Goal: Communication & Community: Answer question/provide support

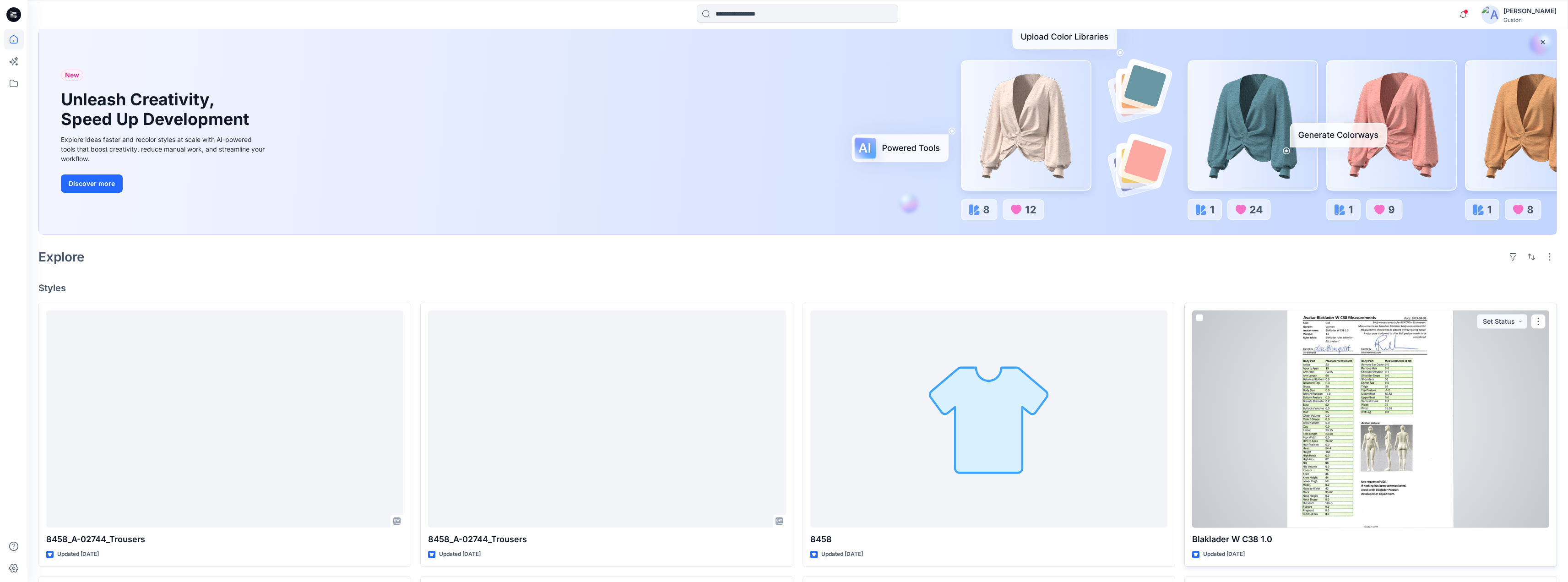
scroll to position [46, 0]
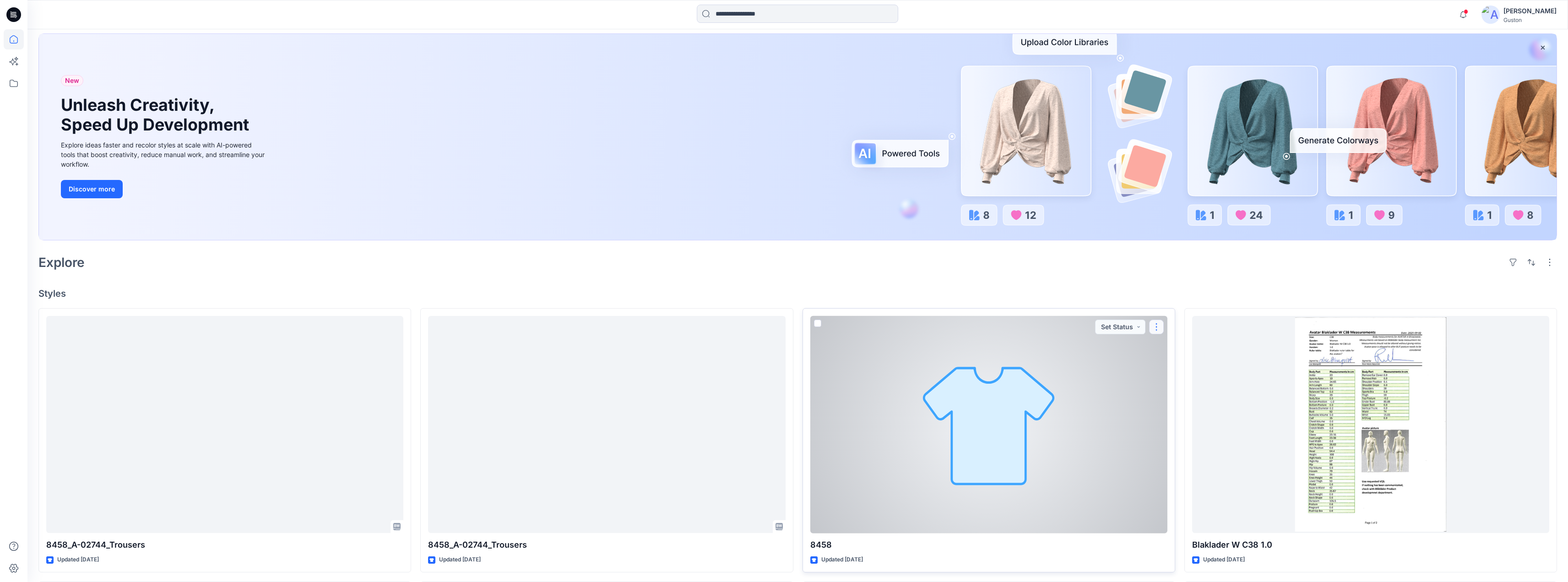
click at [1159, 323] on button "button" at bounding box center [1157, 327] width 15 height 15
click at [1187, 345] on button "Edit" at bounding box center [1201, 348] width 99 height 17
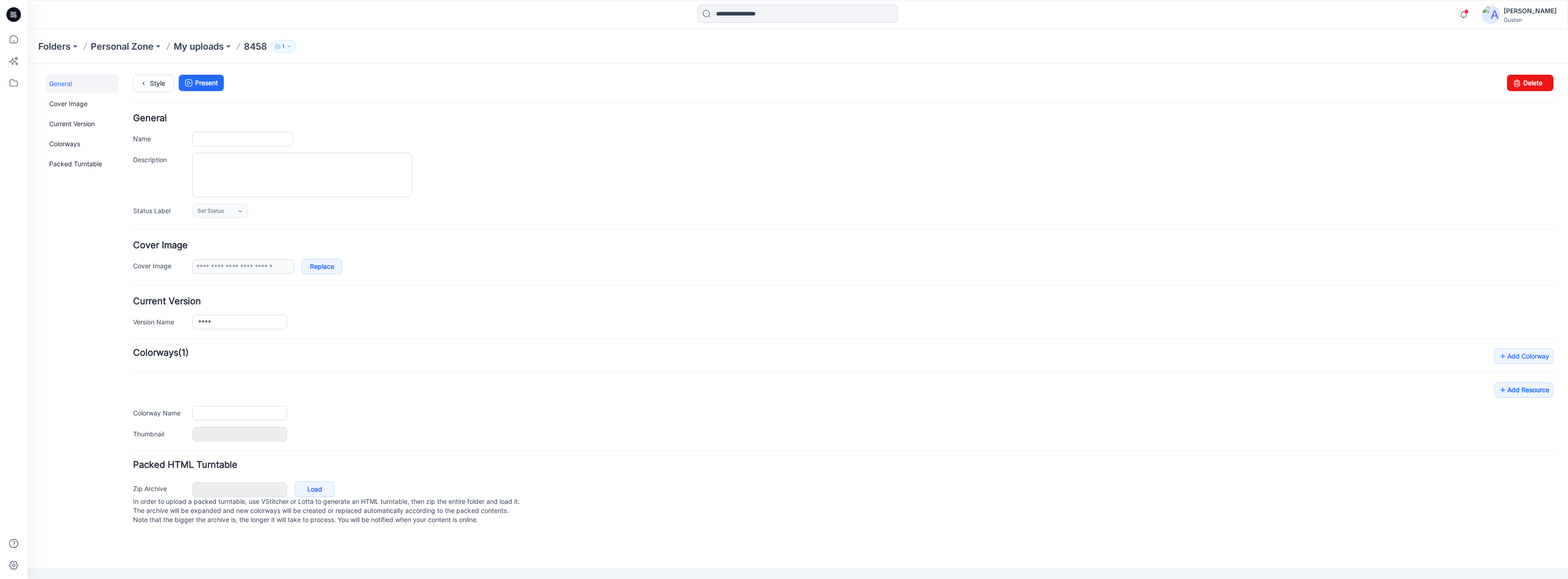
type input "****"
type input "**********"
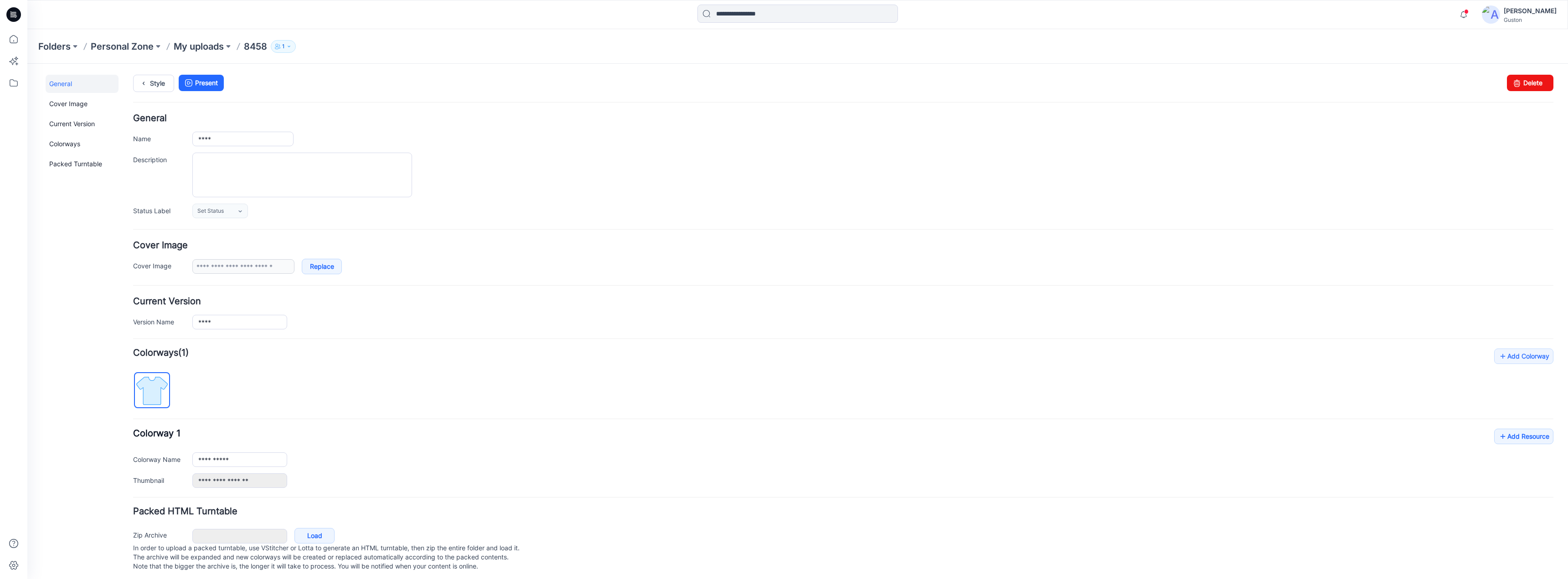
scroll to position [13, 0]
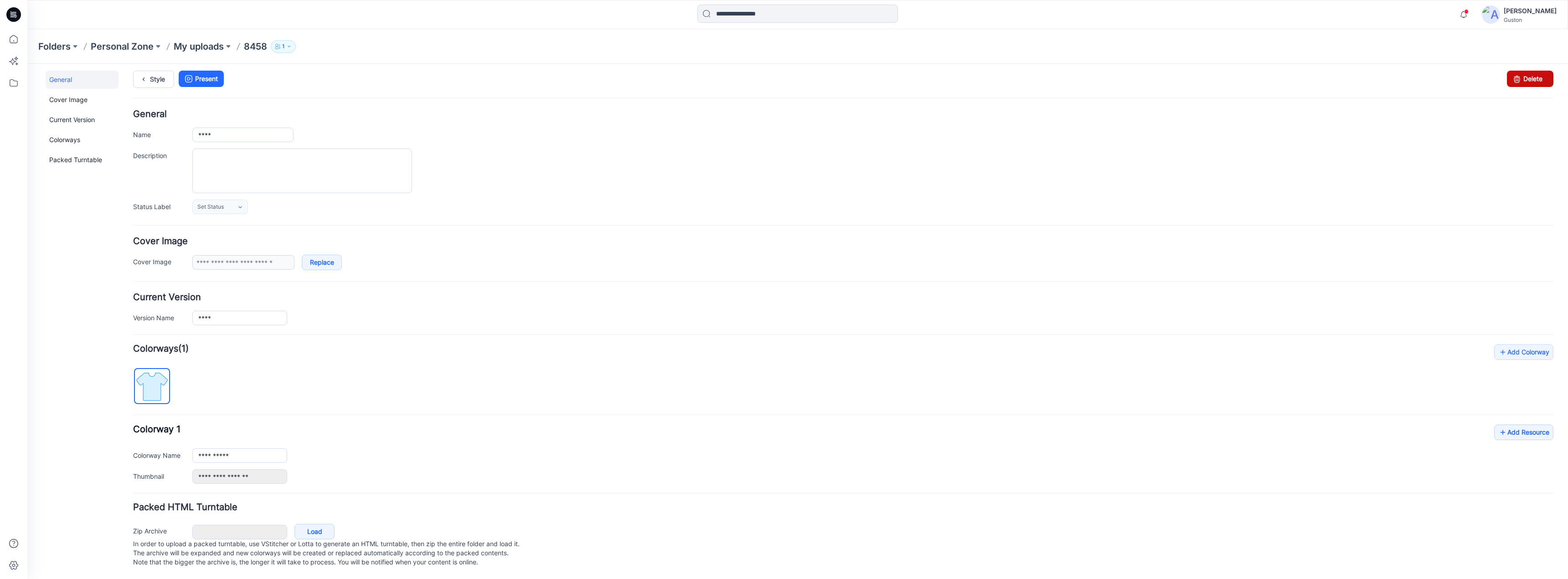
click at [1529, 71] on link "Delete" at bounding box center [1530, 78] width 46 height 16
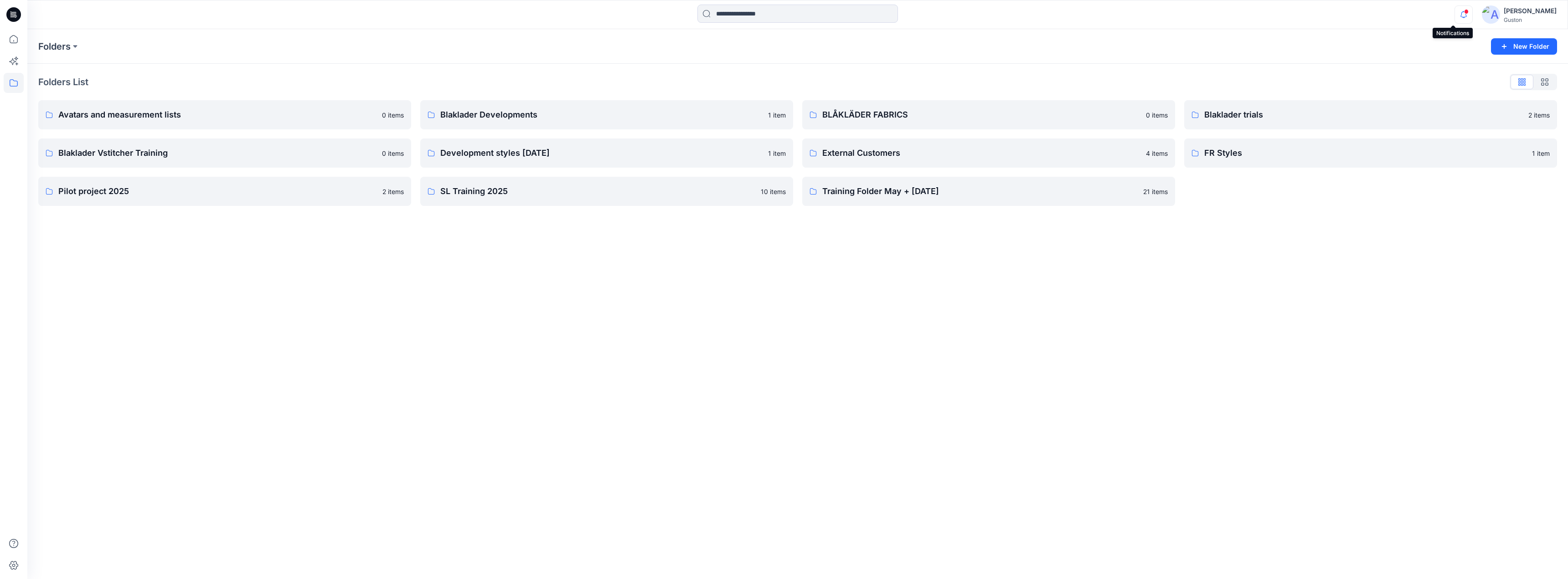
click at [1455, 14] on icon "button" at bounding box center [1463, 15] width 17 height 18
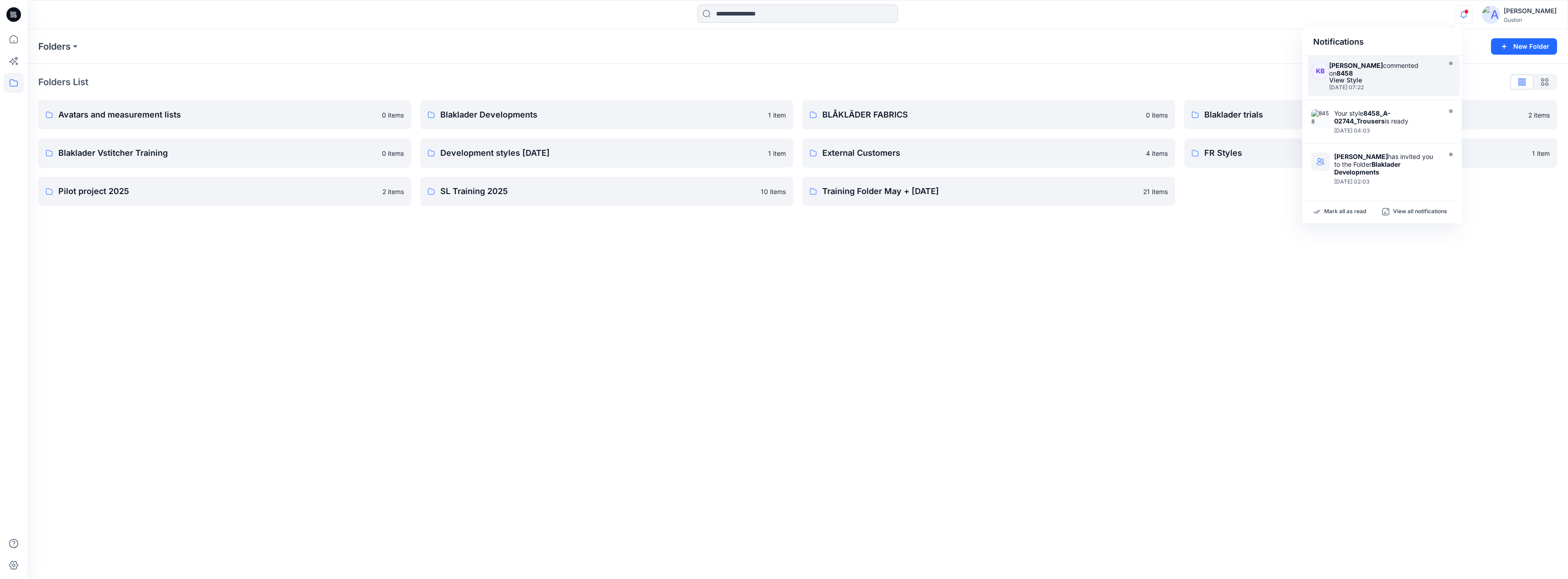
click at [1402, 76] on div "[PERSON_NAME] commented on 8458" at bounding box center [1384, 69] width 110 height 15
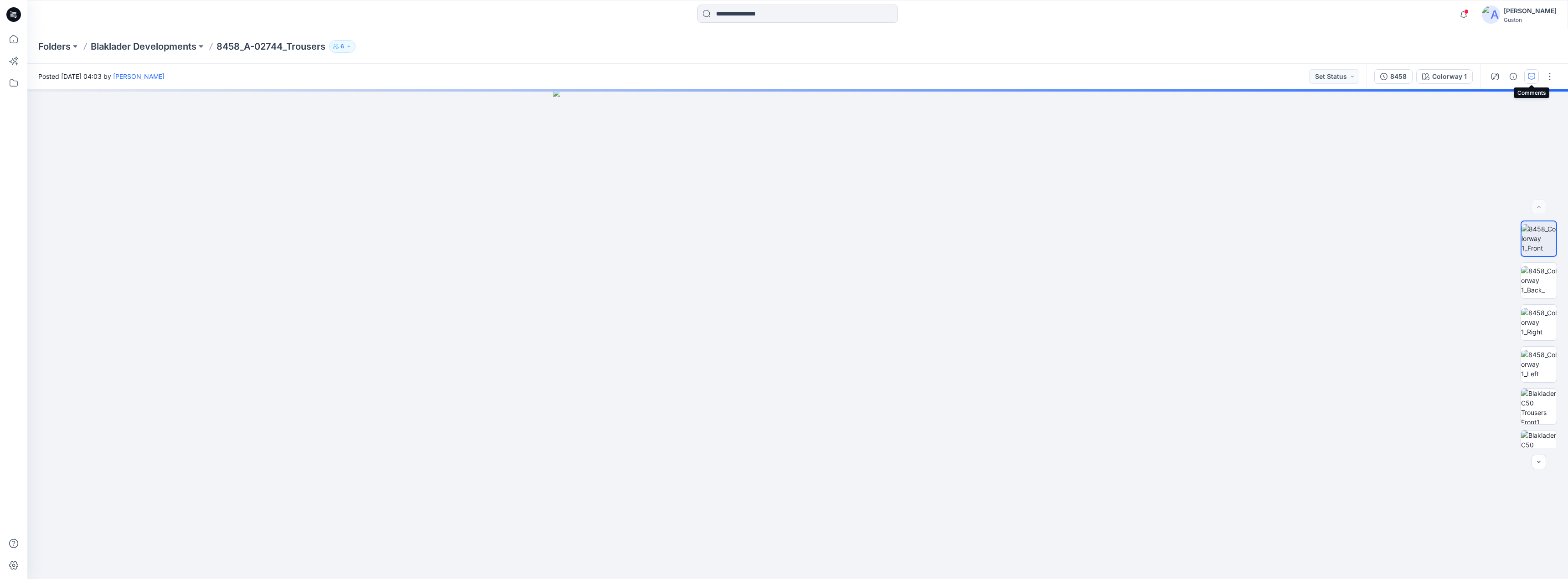
click at [1529, 77] on icon "button" at bounding box center [1531, 77] width 7 height 7
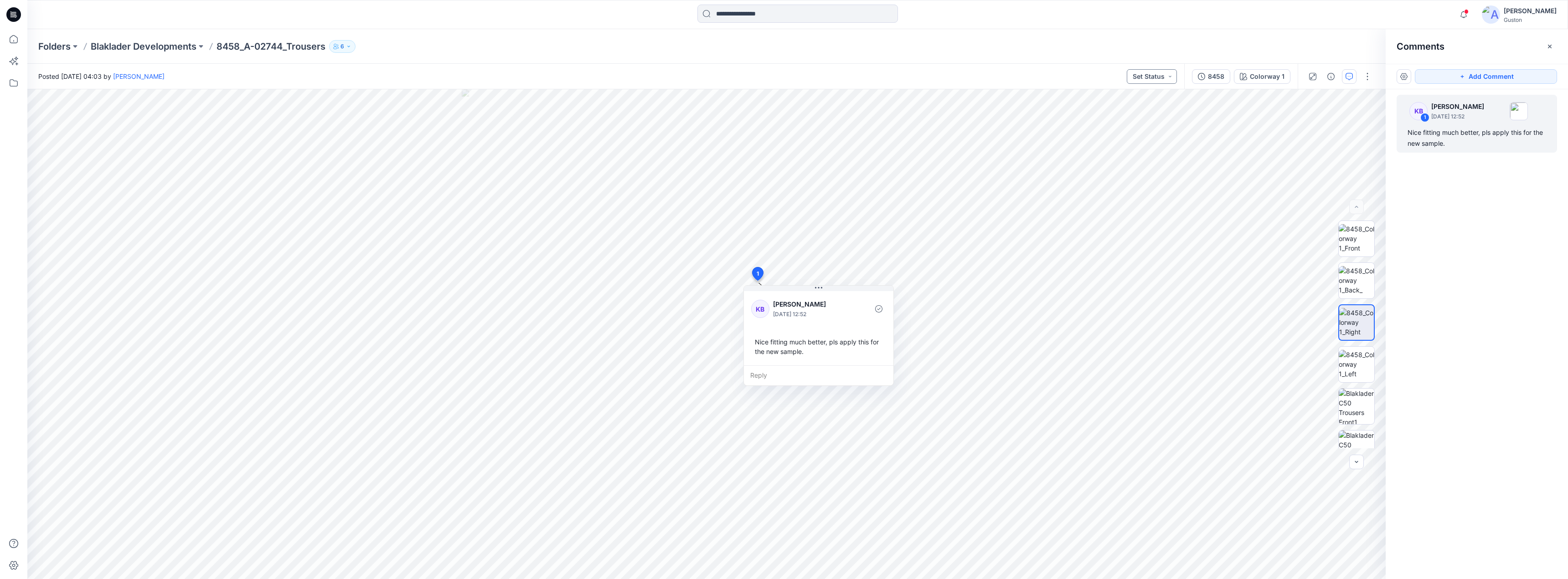
click at [1173, 74] on button "Set Status" at bounding box center [1152, 77] width 50 height 15
click at [1144, 141] on span "Accepted" at bounding box center [1126, 139] width 46 height 13
drag, startPoint x: 822, startPoint y: 353, endPoint x: 791, endPoint y: 355, distance: 31.1
click at [791, 355] on div "Nice fitting much better, pls apply this for the new sample." at bounding box center [768, 346] width 135 height 26
click at [771, 351] on div "Nice fitting much better, pls apply this for the new sample." at bounding box center [787, 348] width 135 height 26
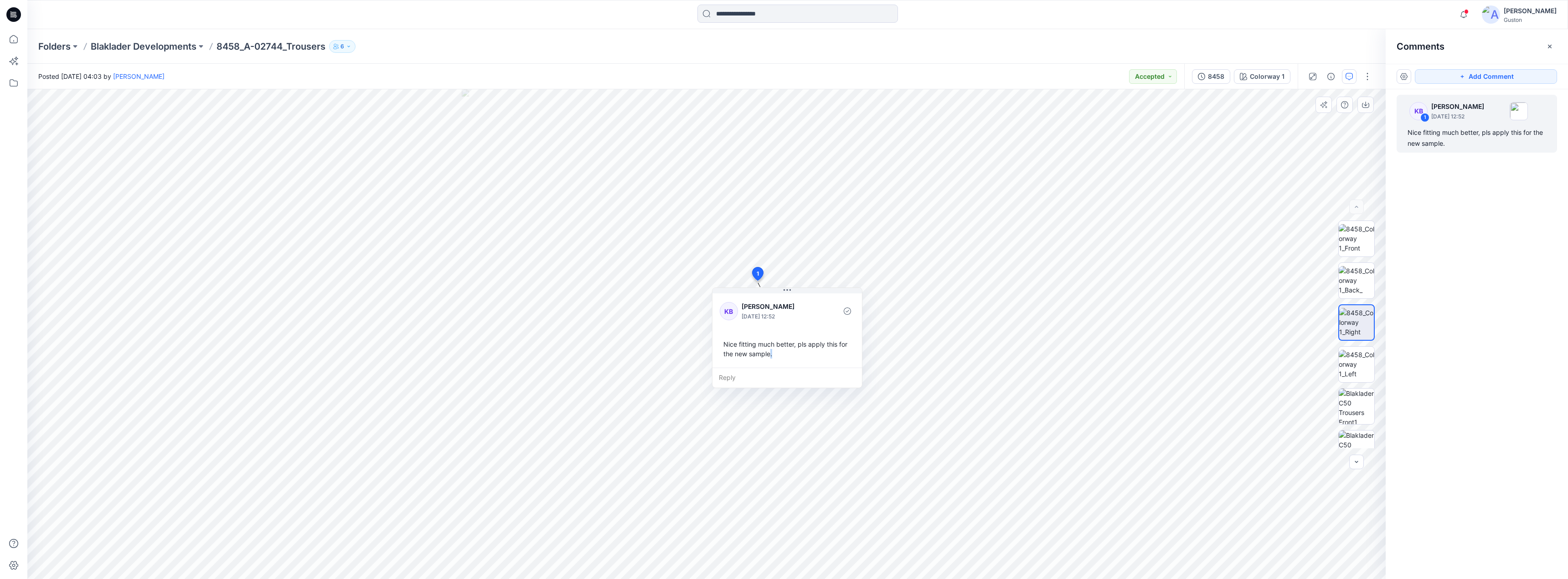
click at [771, 352] on div "Nice fitting much better, pls apply this for the new sample." at bounding box center [787, 348] width 135 height 26
drag, startPoint x: 770, startPoint y: 355, endPoint x: 714, endPoint y: 351, distance: 56.1
click at [730, 351] on div "Nice fitting much better, pls apply this for the new sample." at bounding box center [747, 345] width 135 height 26
click at [687, 340] on div "Nice fitting much better, pls apply this for the new sample." at bounding box center [747, 345] width 135 height 26
drag, startPoint x: 685, startPoint y: 340, endPoint x: 694, endPoint y: 343, distance: 9.5
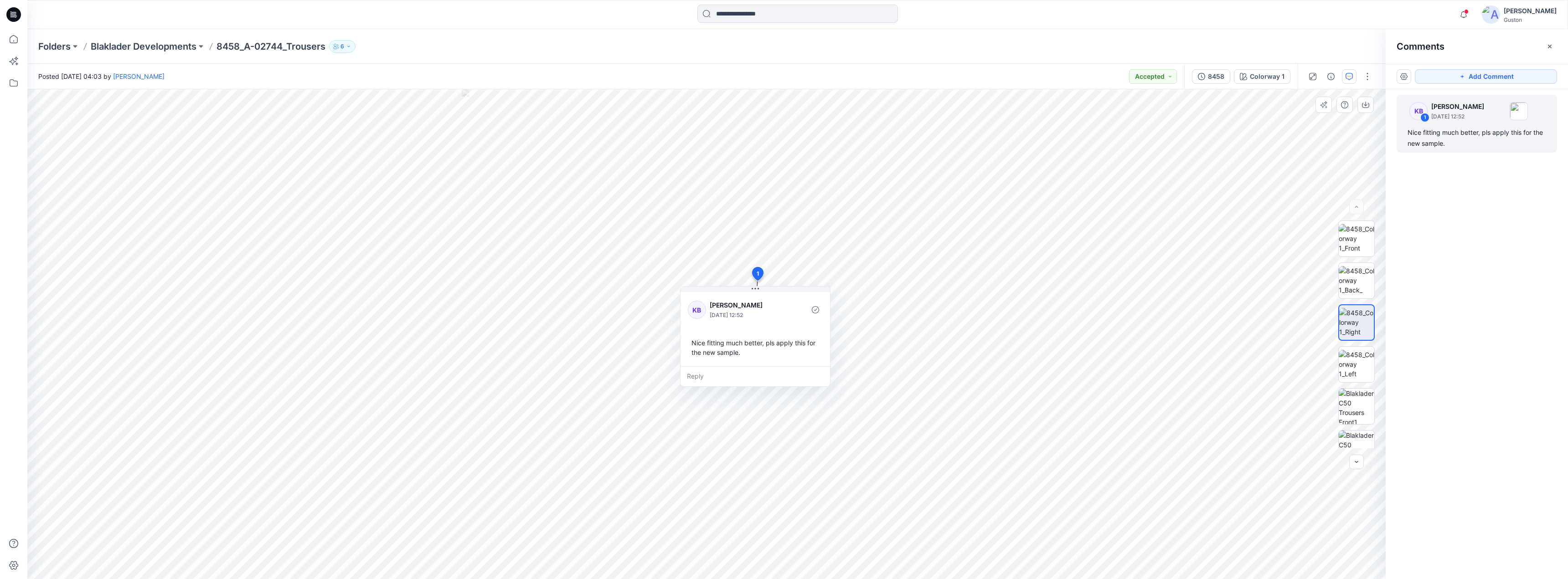
click at [694, 343] on div "Nice fitting much better, pls apply this for the new sample." at bounding box center [755, 347] width 135 height 26
click at [692, 344] on div "Nice fitting much better, pls apply this for the new sample." at bounding box center [755, 347] width 135 height 26
click at [695, 344] on div "Nice fitting much better, pls apply this for the new sample." at bounding box center [755, 347] width 135 height 26
click at [696, 344] on div "Nice fitting much better, pls apply this for the new sample." at bounding box center [755, 347] width 135 height 26
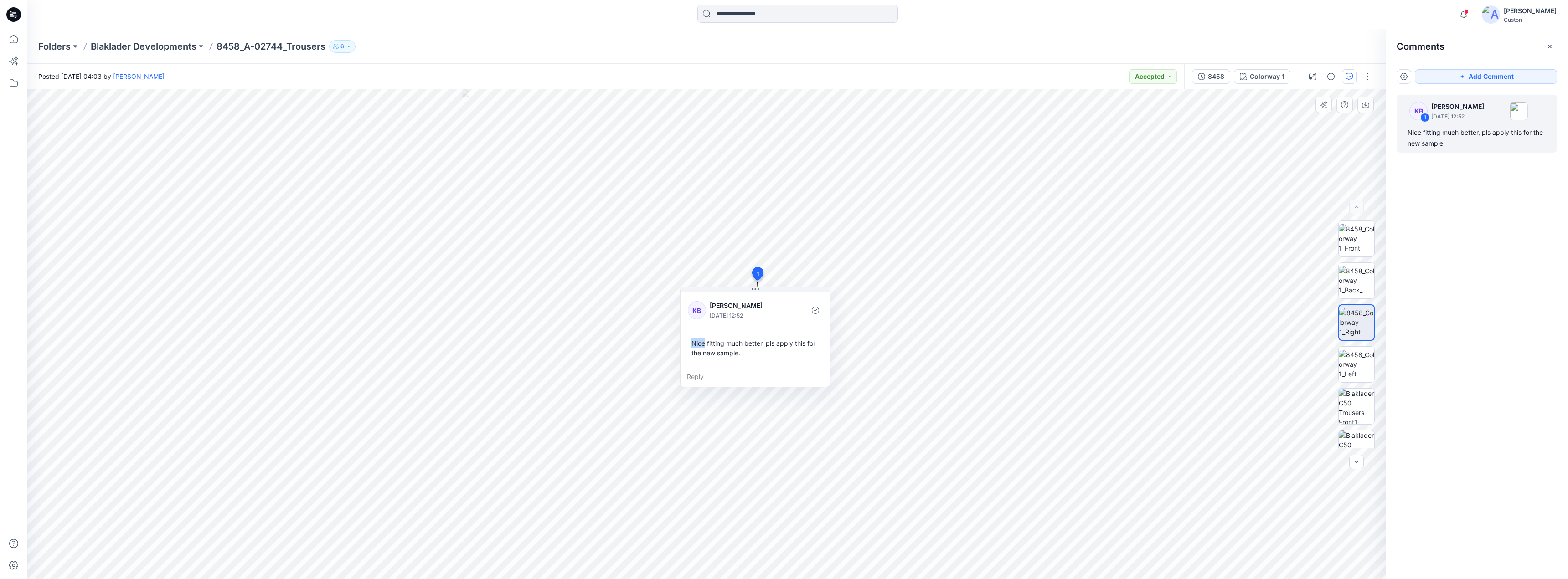
click at [694, 344] on div "Nice fitting much better, pls apply this for the new sample." at bounding box center [755, 347] width 135 height 26
drag, startPoint x: 695, startPoint y: 344, endPoint x: 702, endPoint y: 348, distance: 8.1
click at [699, 347] on div "Nice fitting much better, pls apply this for the new sample." at bounding box center [755, 347] width 135 height 26
drag, startPoint x: 703, startPoint y: 350, endPoint x: 707, endPoint y: 359, distance: 9.8
click at [706, 350] on div "Nice fitting much better, pls apply this for the new sample." at bounding box center [760, 350] width 135 height 26
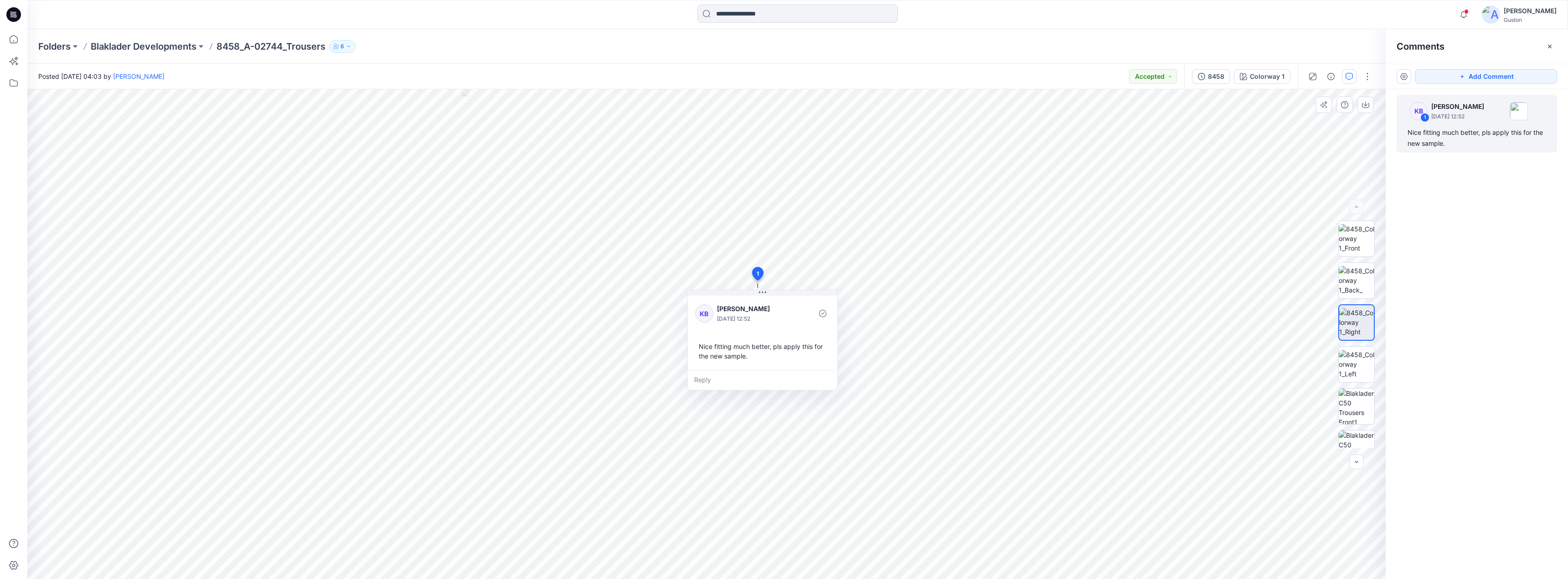
click at [735, 357] on div "Nice fitting much better, pls apply this for the new sample." at bounding box center [763, 351] width 135 height 26
click at [736, 356] on div "Nice fitting much better, pls apply this for the new sample." at bounding box center [763, 351] width 135 height 26
click at [745, 356] on div "Nice fitting much better, pls apply this for the new sample." at bounding box center [763, 351] width 135 height 26
click at [745, 356] on div "Nice fitting much better, pls apply this for the new sample." at bounding box center [763, 351] width 135 height 26
click at [721, 356] on div "Nice fitting much better, pls apply this for the new sample." at bounding box center [763, 351] width 135 height 26
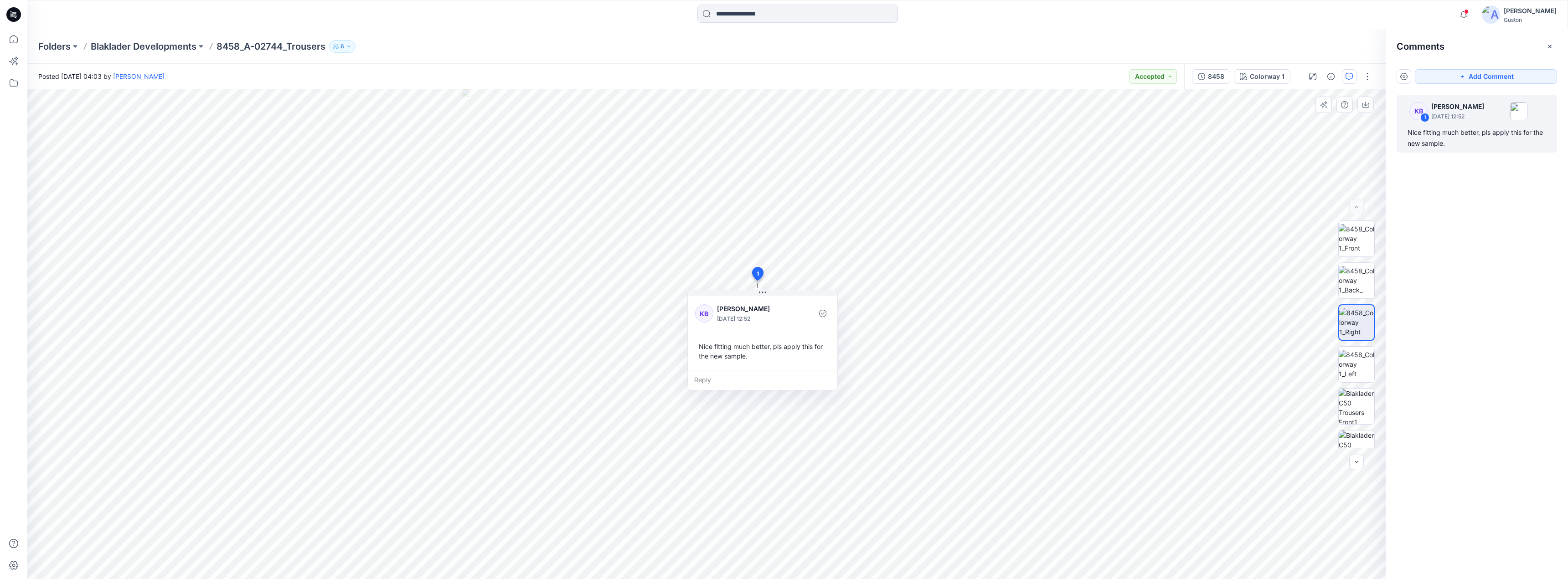
click at [741, 355] on div "Nice fitting much better, pls apply this for the new sample." at bounding box center [763, 351] width 135 height 26
drag, startPoint x: 726, startPoint y: 358, endPoint x: 732, endPoint y: 353, distance: 7.8
click at [723, 355] on div "Nice fitting much better, pls apply this for the new sample." at bounding box center [756, 350] width 135 height 26
drag, startPoint x: 738, startPoint y: 352, endPoint x: 718, endPoint y: 352, distance: 20.0
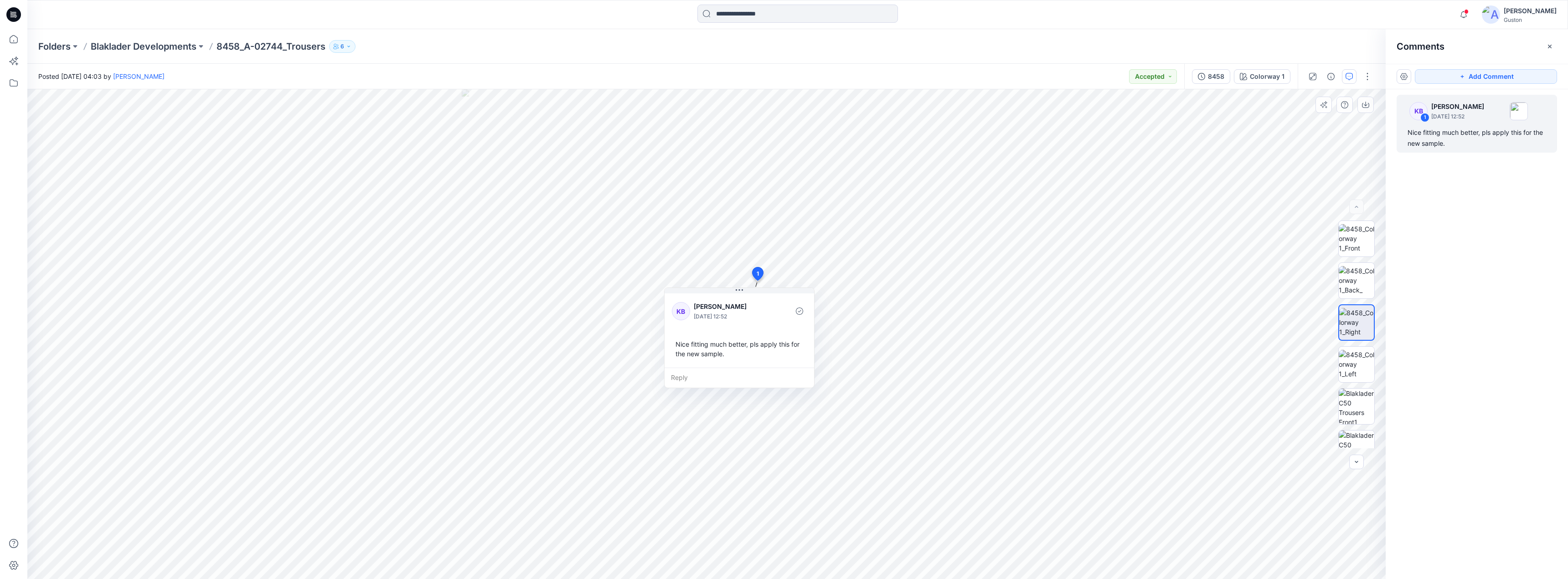
click at [717, 352] on div "Nice fitting much better, pls apply this for the new sample." at bounding box center [740, 348] width 135 height 26
click at [718, 353] on div "Nice fitting much better, pls apply this for the new sample." at bounding box center [740, 348] width 135 height 26
click at [702, 353] on div "Nice fitting much better, pls apply this for the new sample." at bounding box center [740, 348] width 135 height 26
click at [703, 353] on div "Nice fitting much better, pls apply this for the new sample." at bounding box center [740, 348] width 135 height 26
click at [703, 354] on div "Nice fitting much better, pls apply this for the new sample." at bounding box center [740, 348] width 135 height 26
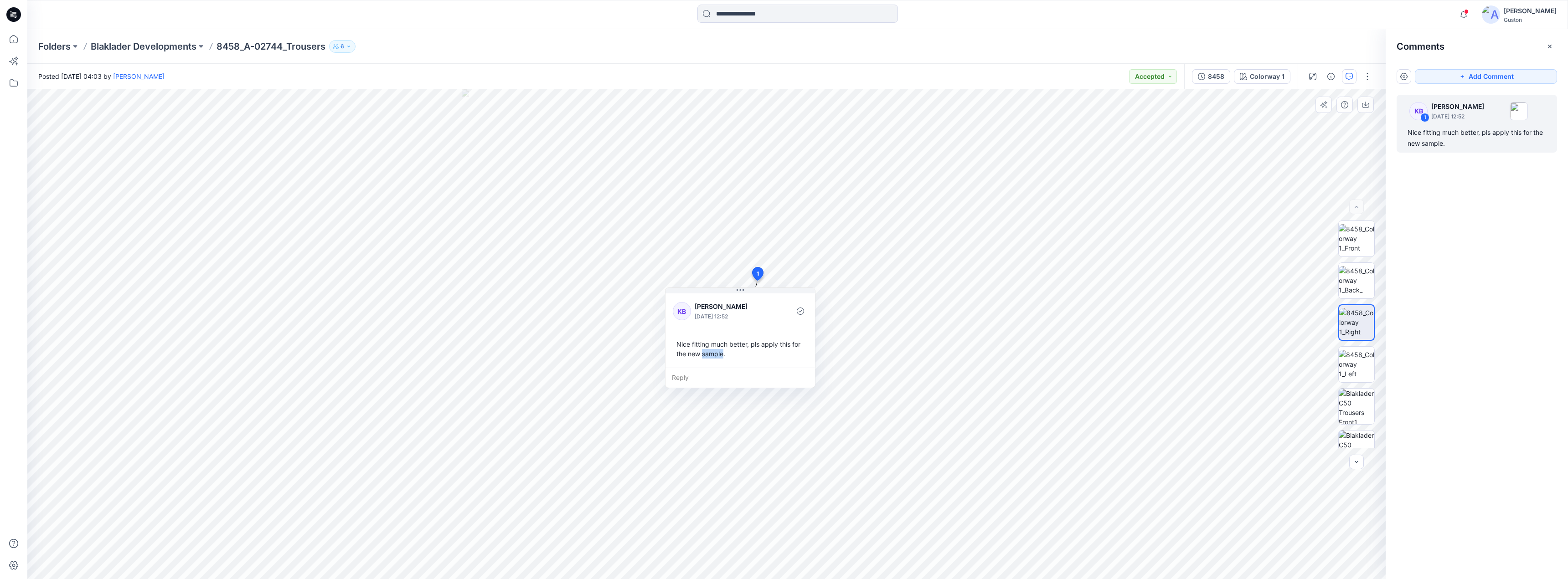
click at [704, 354] on div "Nice fitting much better, pls apply this for the new sample." at bounding box center [740, 348] width 135 height 26
click at [707, 355] on div "Nice fitting much better, pls apply this for the new sample." at bounding box center [740, 348] width 135 height 26
click at [697, 356] on div "Nice fitting much better, pls apply this for the new sample." at bounding box center [740, 348] width 135 height 26
click at [693, 356] on div "Nice fitting much better, pls apply this for the new sample." at bounding box center [740, 348] width 135 height 26
drag, startPoint x: 691, startPoint y: 355, endPoint x: 687, endPoint y: 353, distance: 4.5
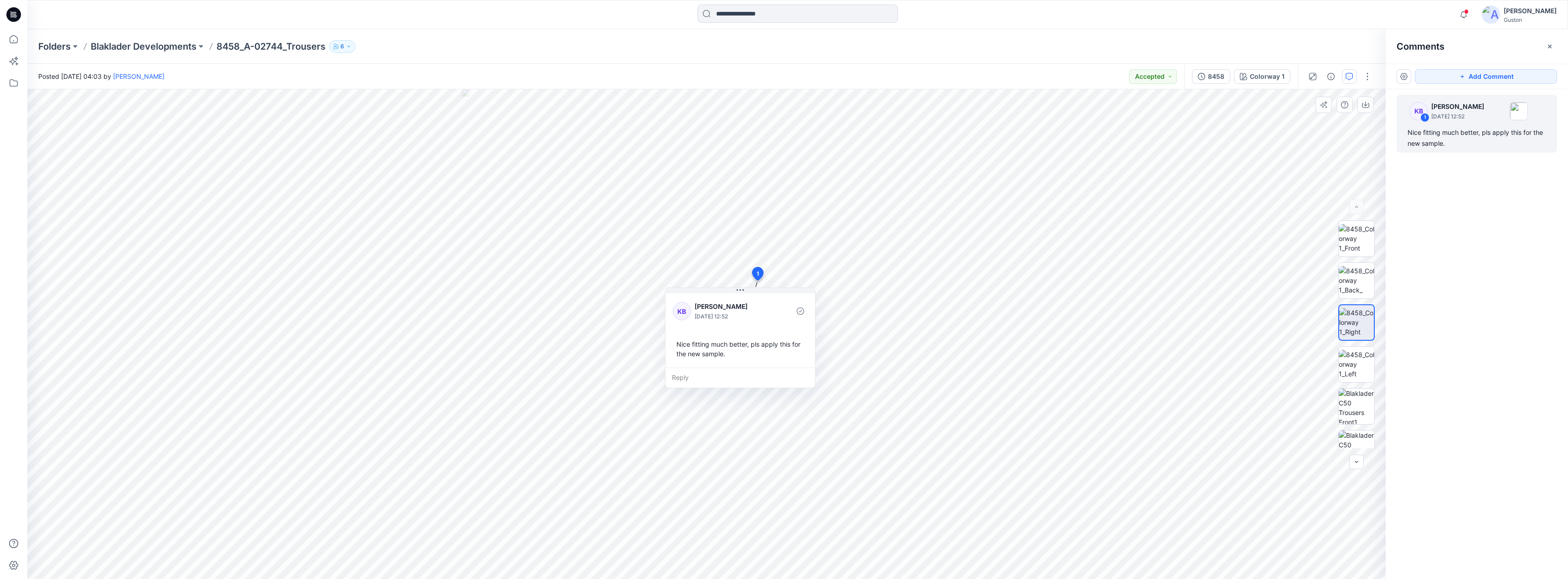
click at [691, 355] on div "Nice fitting much better, pls apply this for the new sample." at bounding box center [740, 348] width 135 height 26
click at [687, 353] on div "Nice fitting much better, pls apply this for the new sample." at bounding box center [740, 348] width 135 height 26
click at [696, 344] on div "Nice fitting much better, pls apply this for the new sample." at bounding box center [738, 348] width 135 height 26
click at [699, 344] on div "Nice fitting much better, pls apply this for the new sample." at bounding box center [740, 348] width 135 height 26
click at [695, 345] on div "Nice fitting much better, pls apply this for the new sample." at bounding box center [742, 348] width 135 height 26
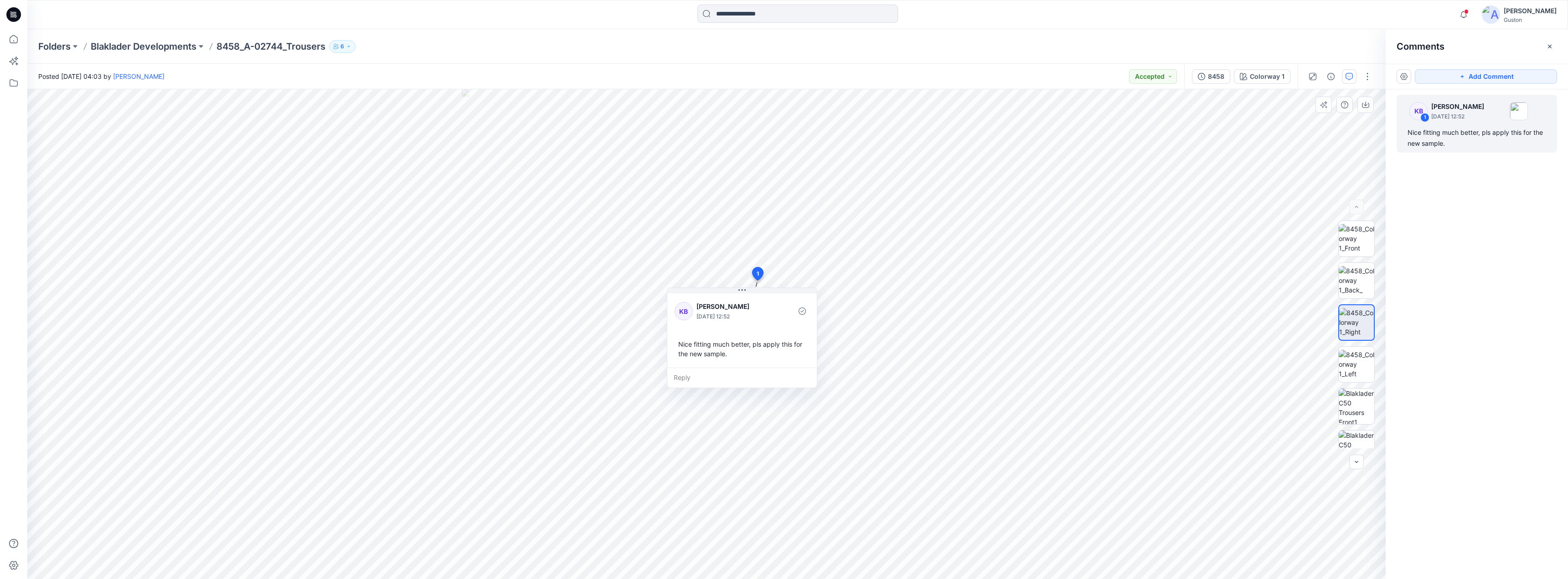
click at [688, 347] on div "Nice fitting much better, pls apply this for the new sample." at bounding box center [742, 348] width 135 height 26
drag, startPoint x: 688, startPoint y: 347, endPoint x: 699, endPoint y: 344, distance: 11.4
click at [688, 347] on div "Nice fitting much better, pls apply this for the new sample." at bounding box center [742, 348] width 135 height 26
click at [745, 291] on icon at bounding box center [742, 290] width 7 height 7
drag, startPoint x: 744, startPoint y: 293, endPoint x: 907, endPoint y: 249, distance: 168.8
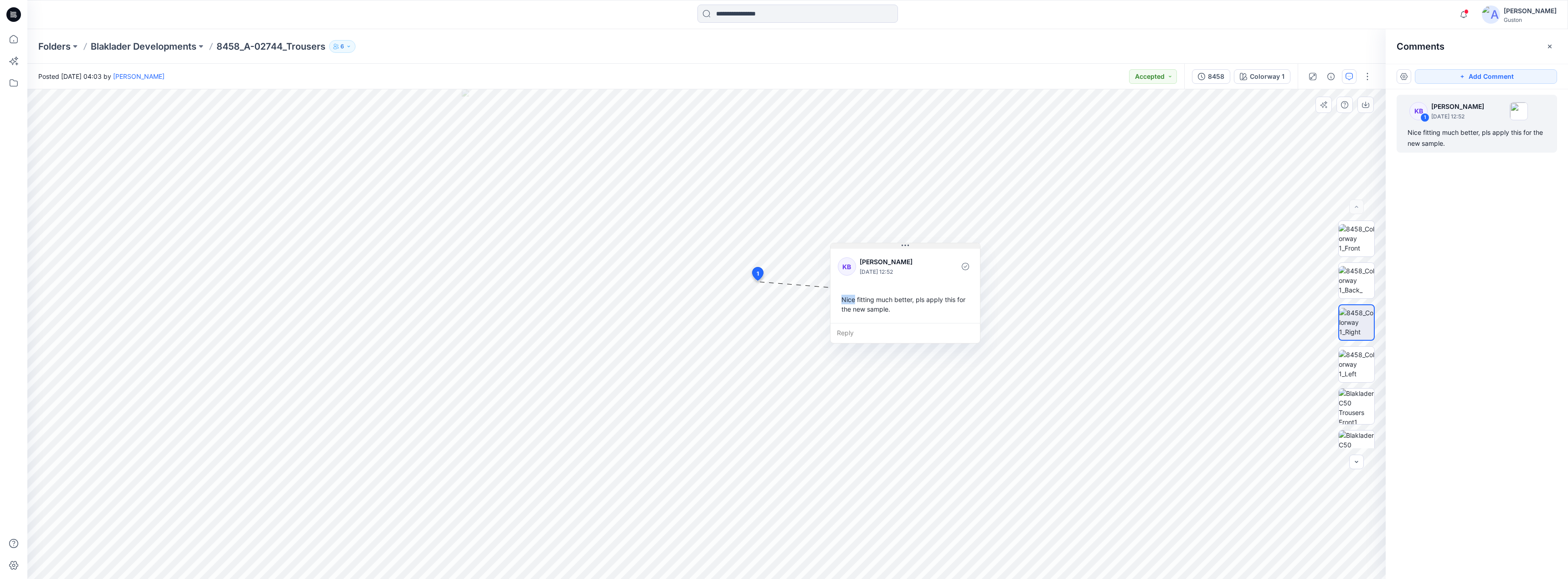
click at [907, 249] on icon at bounding box center [905, 246] width 7 height 7
drag, startPoint x: 898, startPoint y: 298, endPoint x: 877, endPoint y: 299, distance: 21.0
drag, startPoint x: 877, startPoint y: 299, endPoint x: 862, endPoint y: 307, distance: 17.0
click at [861, 307] on div "Nice fitting much better, pls apply this for the new sample." at bounding box center [915, 309] width 135 height 26
click at [856, 305] on div "Nice fitting much better, pls apply this for the new sample." at bounding box center [917, 310] width 135 height 26
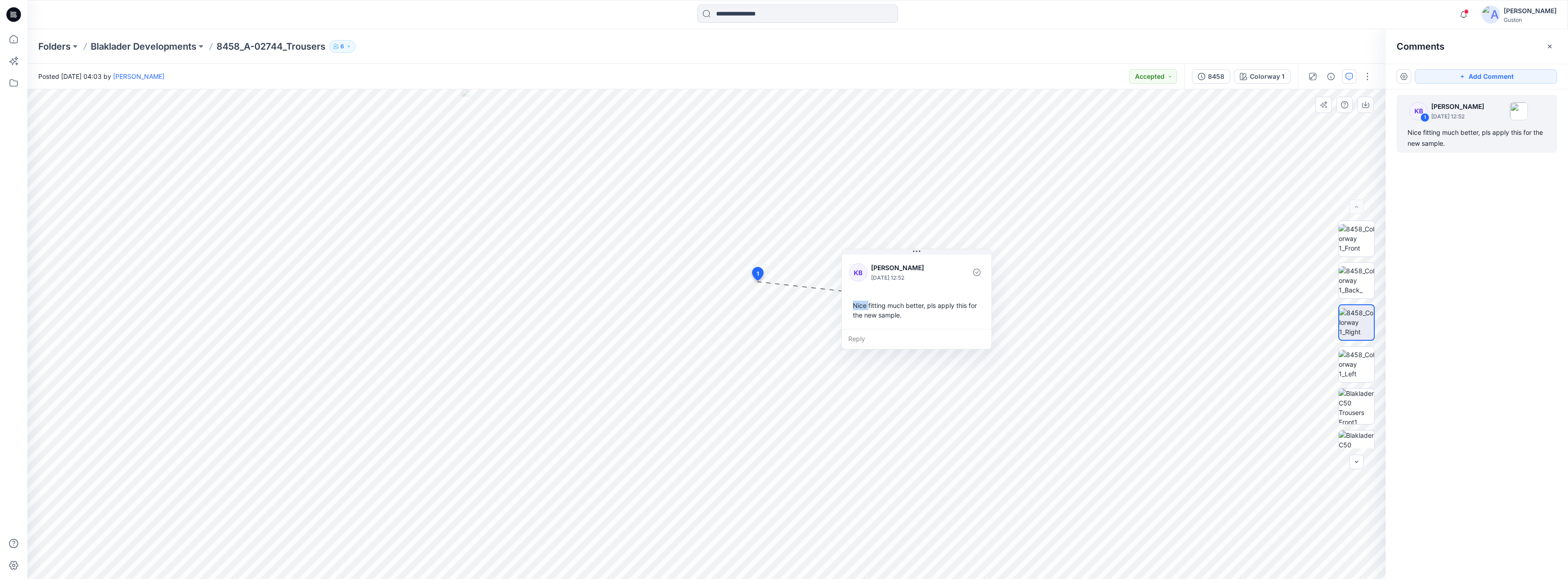
click at [856, 305] on div "Nice fitting much better, pls apply this for the new sample." at bounding box center [917, 310] width 135 height 26
drag, startPoint x: 1438, startPoint y: 138, endPoint x: 1440, endPoint y: 143, distance: 5.4
click at [1438, 139] on div "Nice fitting much better, pls apply this for the new sample." at bounding box center [1477, 138] width 139 height 22
drag, startPoint x: 1444, startPoint y: 144, endPoint x: 1417, endPoint y: 193, distance: 55.9
click at [1407, 133] on div "Nice fitting much better, pls apply this for the new sample." at bounding box center [1477, 138] width 139 height 22
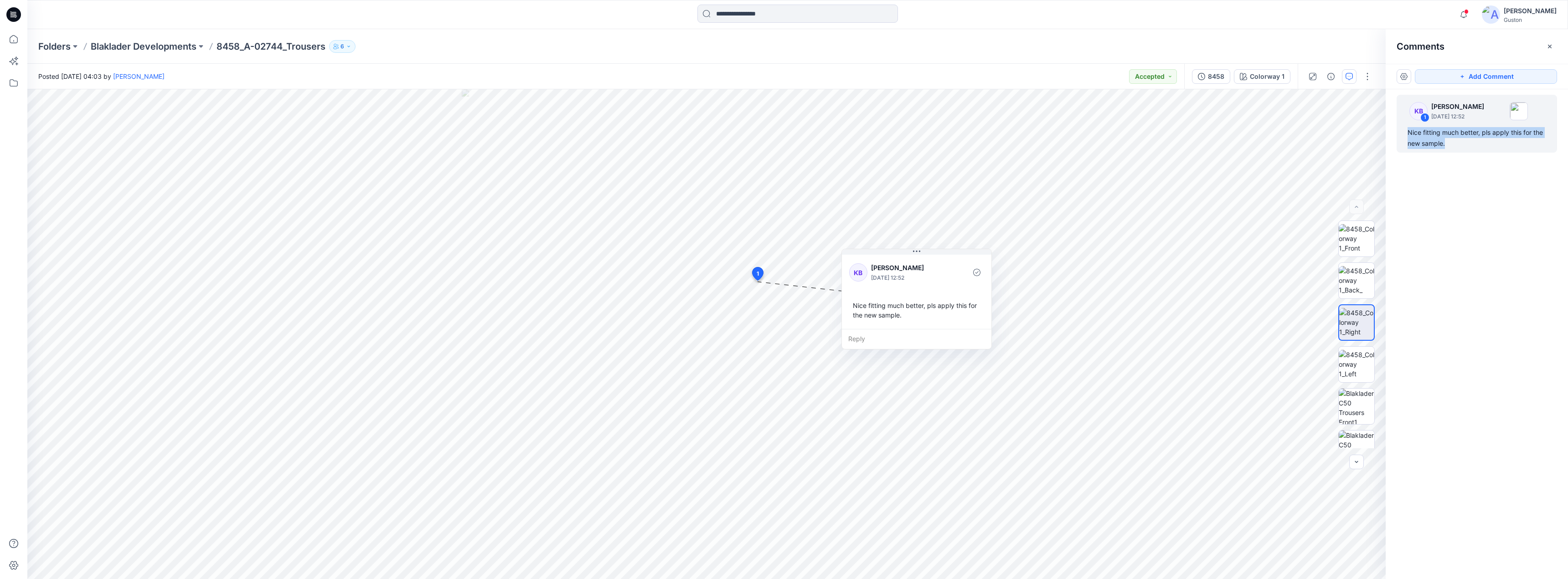
copy div "Nice fitting much better, pls apply this for the new sample."
click at [871, 335] on div "Reply" at bounding box center [917, 339] width 150 height 20
type textarea "**********"
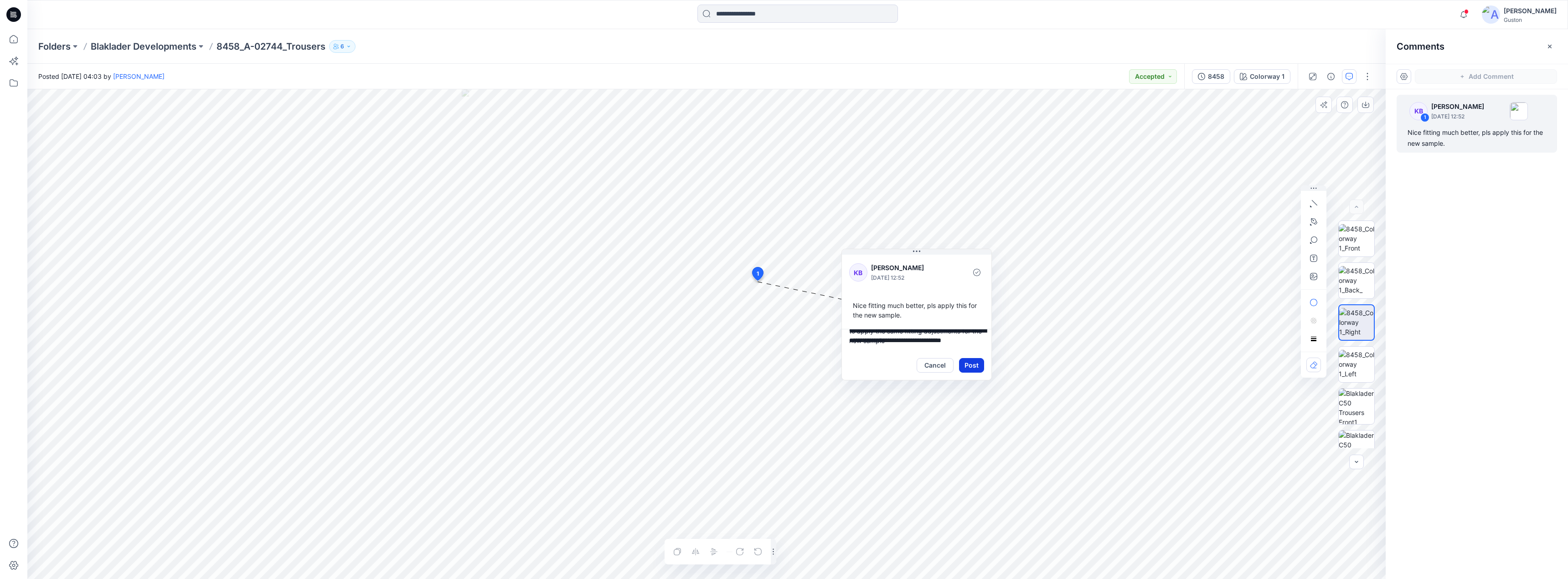
click at [976, 367] on button "Post" at bounding box center [971, 366] width 25 height 15
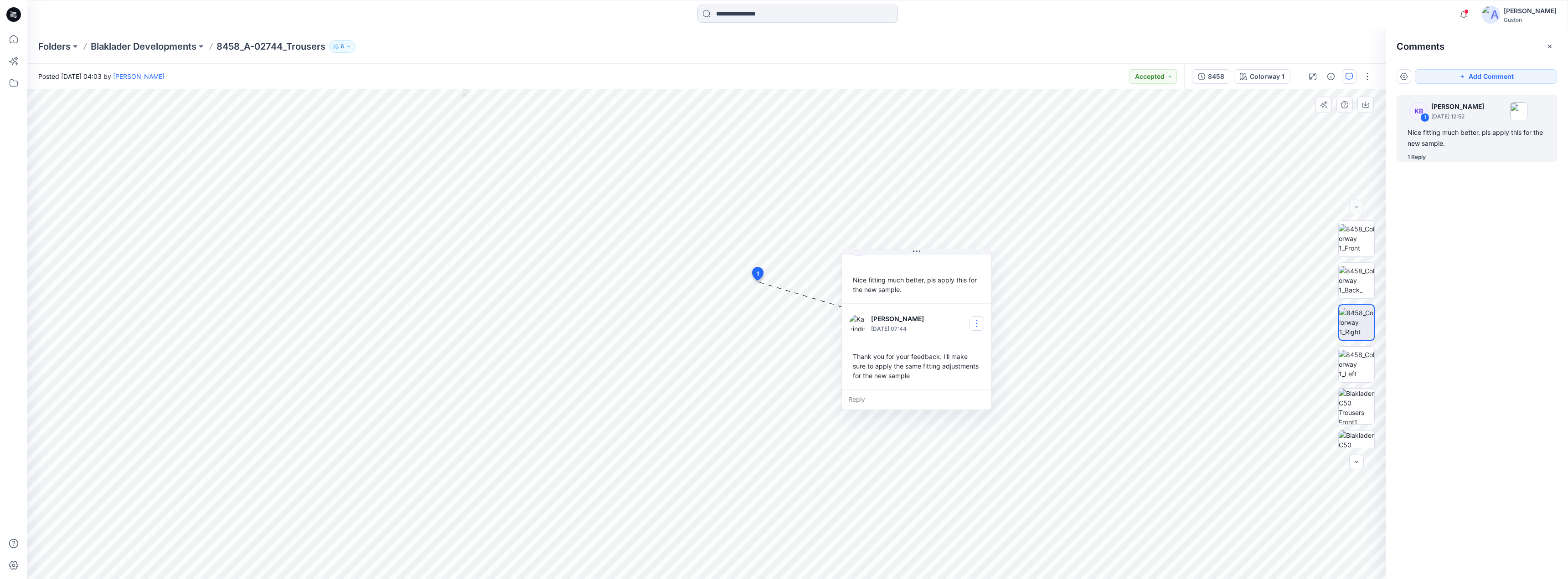
click at [982, 322] on button "button" at bounding box center [977, 324] width 15 height 15
click at [986, 349] on p "Edit comment" at bounding box center [979, 345] width 41 height 10
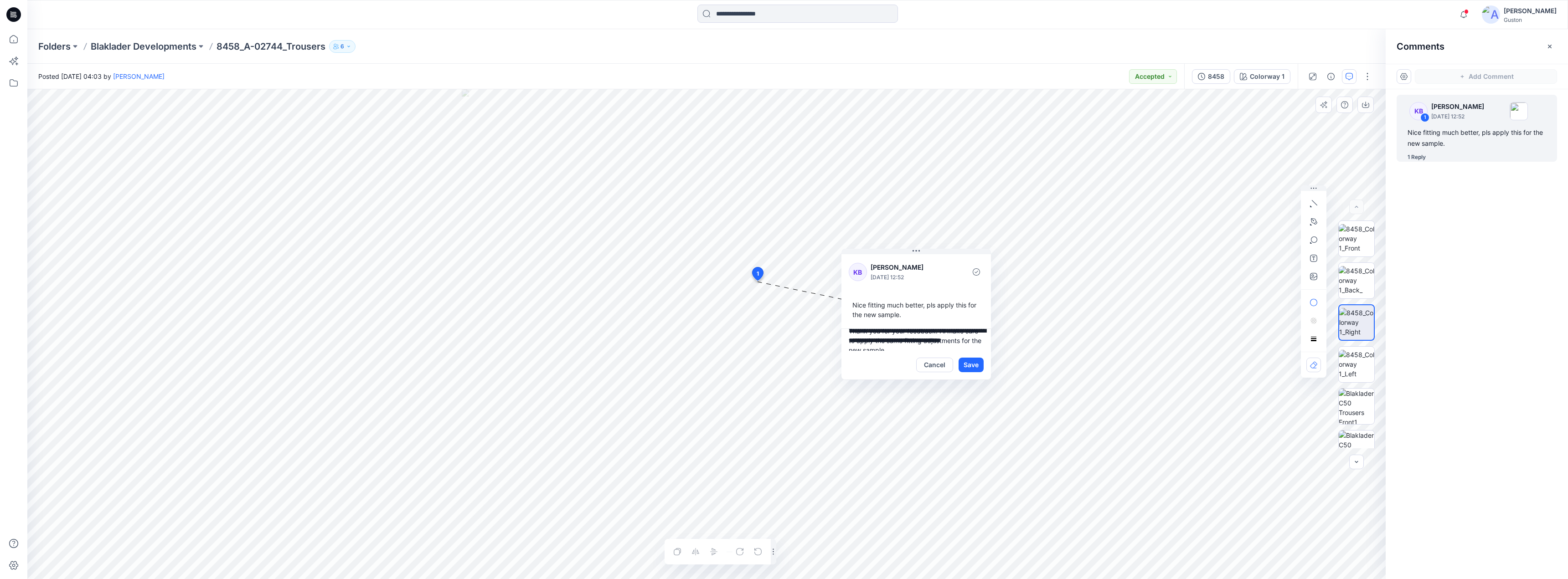
scroll to position [0, 0]
click at [938, 341] on textarea "**********" at bounding box center [916, 340] width 150 height 22
type textarea "**********"
click at [976, 367] on button "Save" at bounding box center [971, 365] width 25 height 15
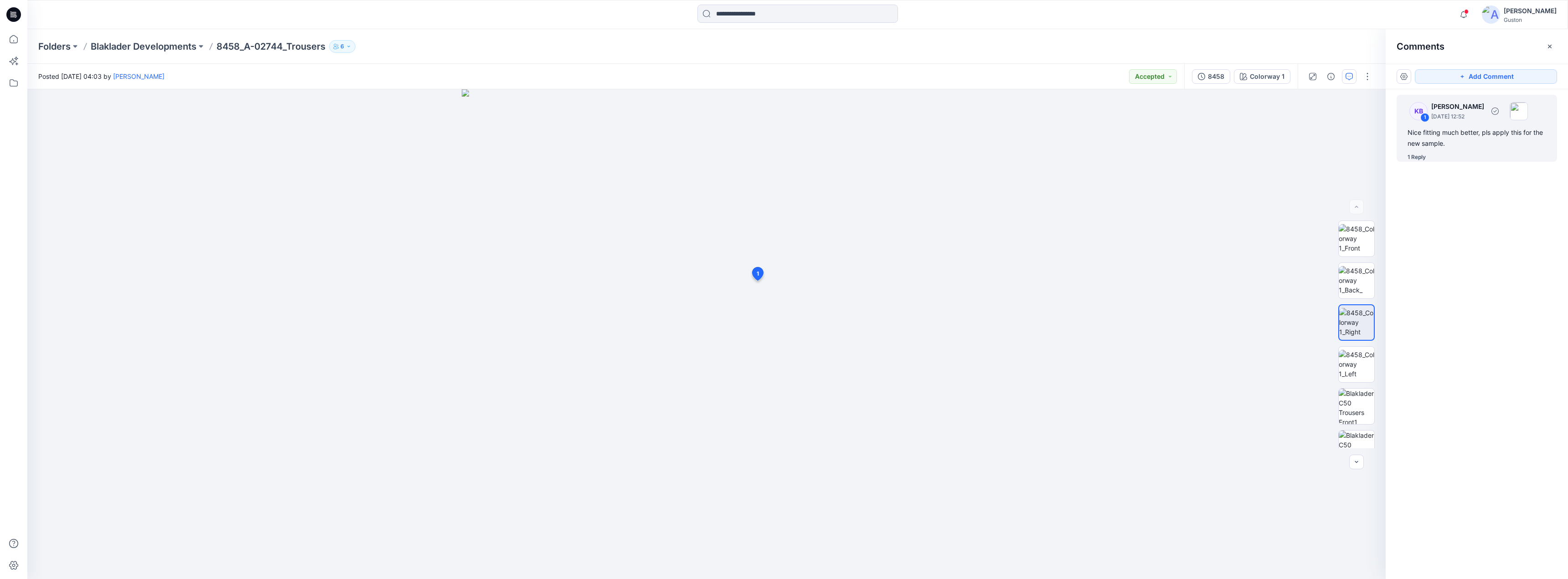
click at [1474, 140] on div "Nice fitting much better, pls apply this for the new sample." at bounding box center [1477, 138] width 139 height 22
drag, startPoint x: 821, startPoint y: 290, endPoint x: 899, endPoint y: 252, distance: 86.8
click at [891, 255] on icon at bounding box center [887, 257] width 7 height 7
click at [1402, 77] on button "button" at bounding box center [1404, 77] width 15 height 15
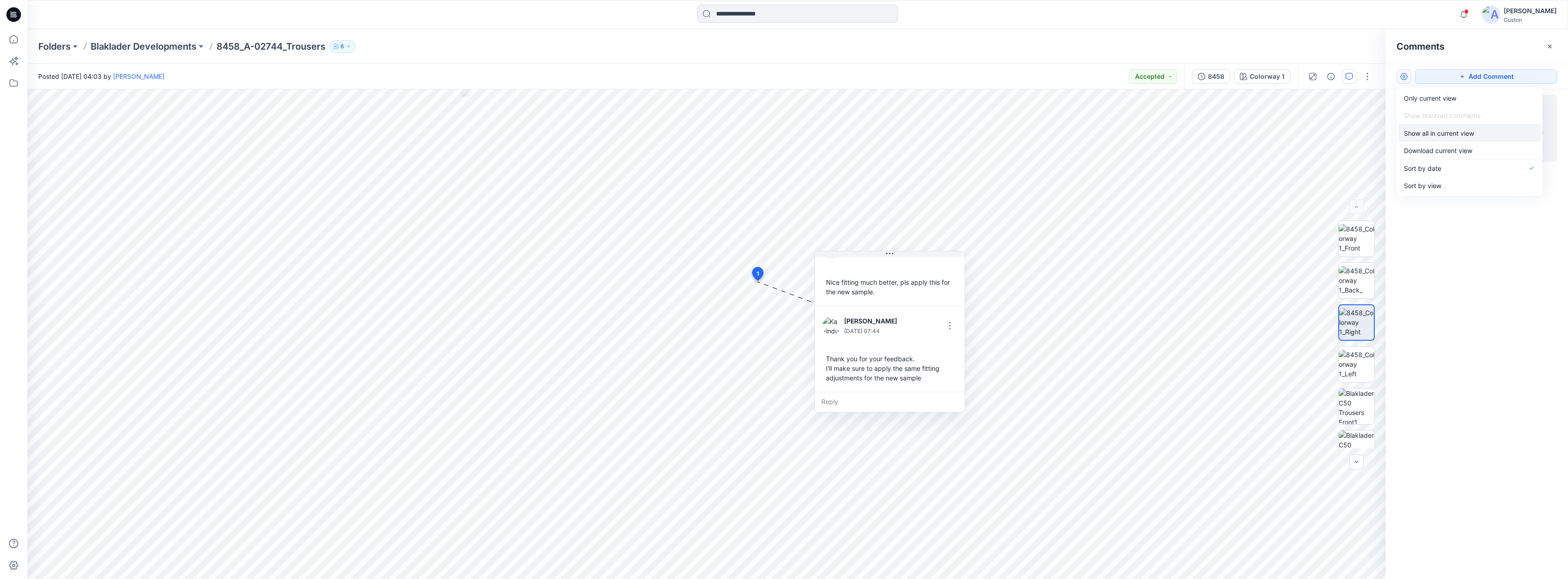
click at [1438, 136] on p "Show all in current view" at bounding box center [1438, 133] width 70 height 10
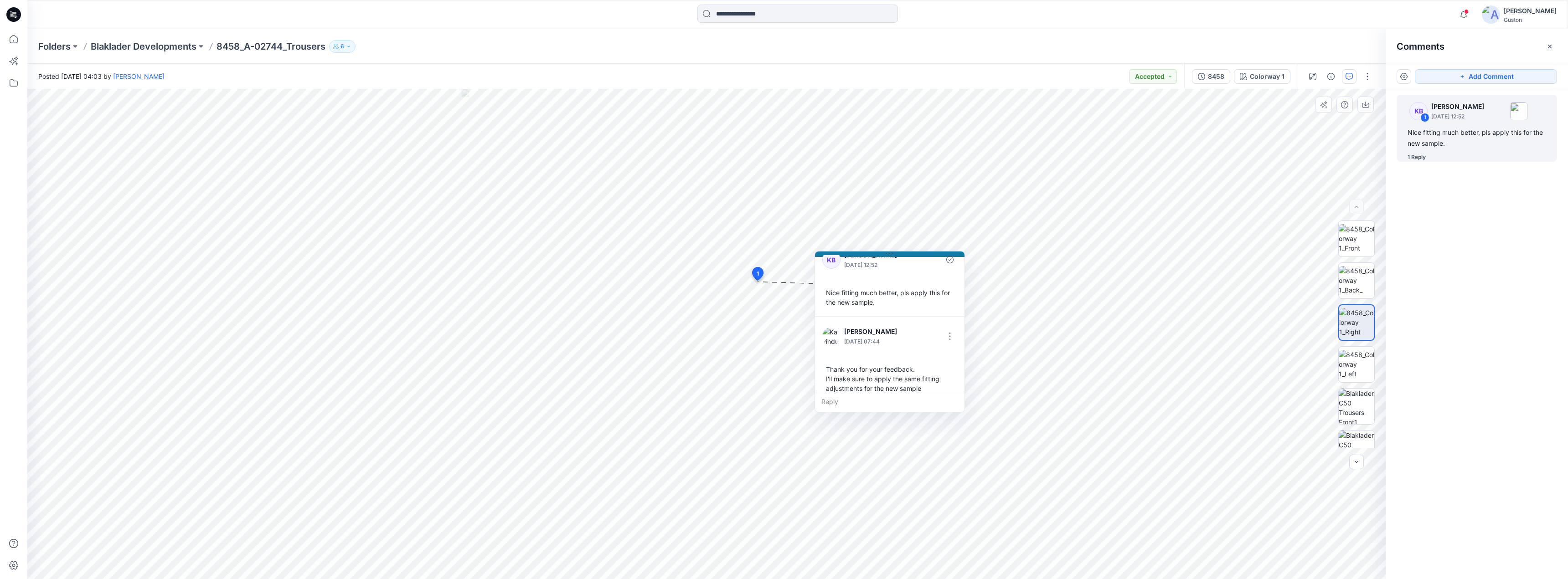
scroll to position [26, 0]
click at [893, 252] on icon at bounding box center [890, 254] width 7 height 7
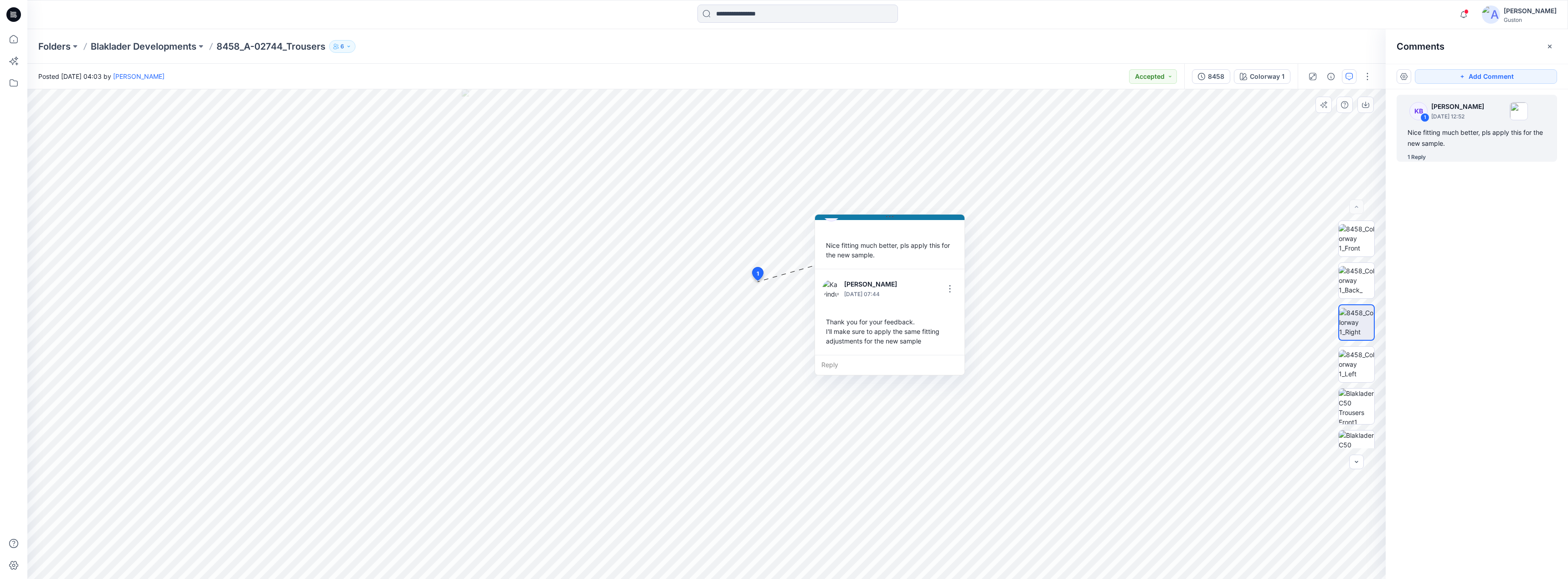
drag, startPoint x: 893, startPoint y: 253, endPoint x: 893, endPoint y: 216, distance: 37.0
click at [893, 216] on icon at bounding box center [890, 217] width 7 height 7
click at [892, 217] on icon at bounding box center [890, 217] width 7 height 7
click at [892, 217] on icon at bounding box center [890, 217] width 7 height 7
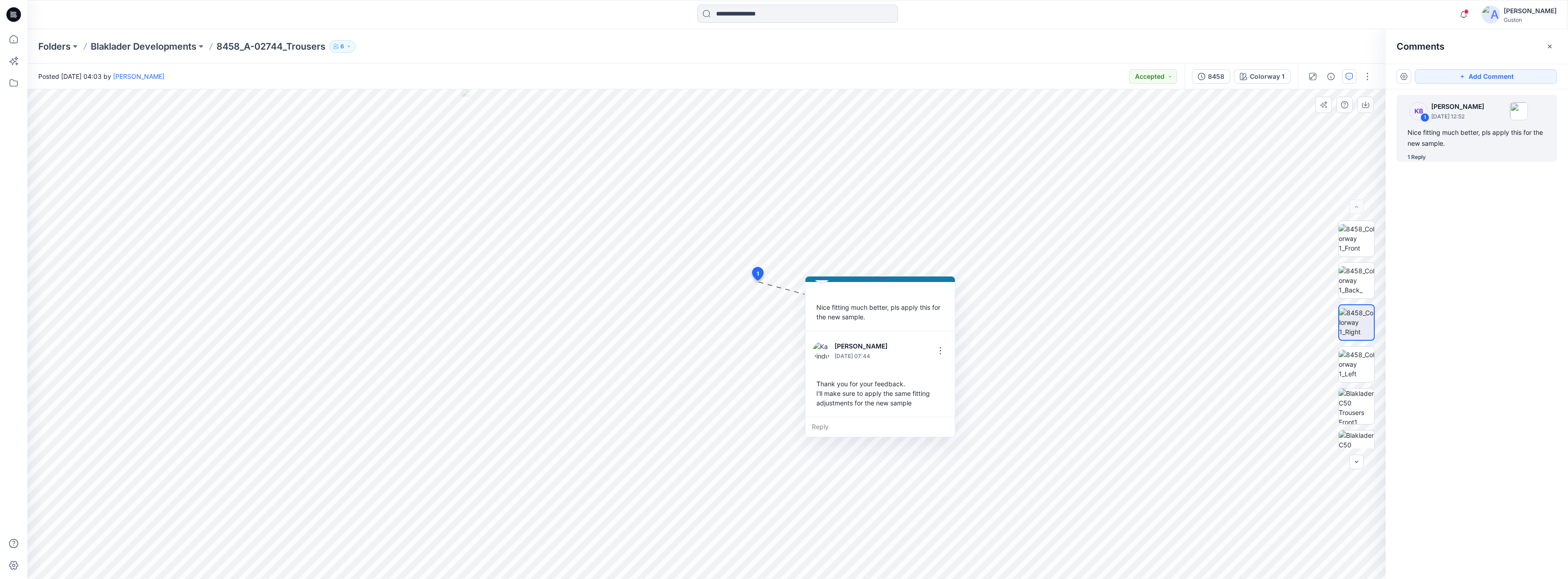
drag, startPoint x: 961, startPoint y: 375, endPoint x: 951, endPoint y: 437, distance: 62.8
click at [951, 437] on div "KB [PERSON_NAME] [DATE] 12:52 Nice fitting much better, pls apply this for the …" at bounding box center [880, 356] width 150 height 161
click at [1364, 78] on button "button" at bounding box center [1368, 77] width 15 height 15
click at [1400, 81] on button "button" at bounding box center [1404, 77] width 15 height 15
click at [1419, 154] on p "Download current view" at bounding box center [1438, 151] width 68 height 10
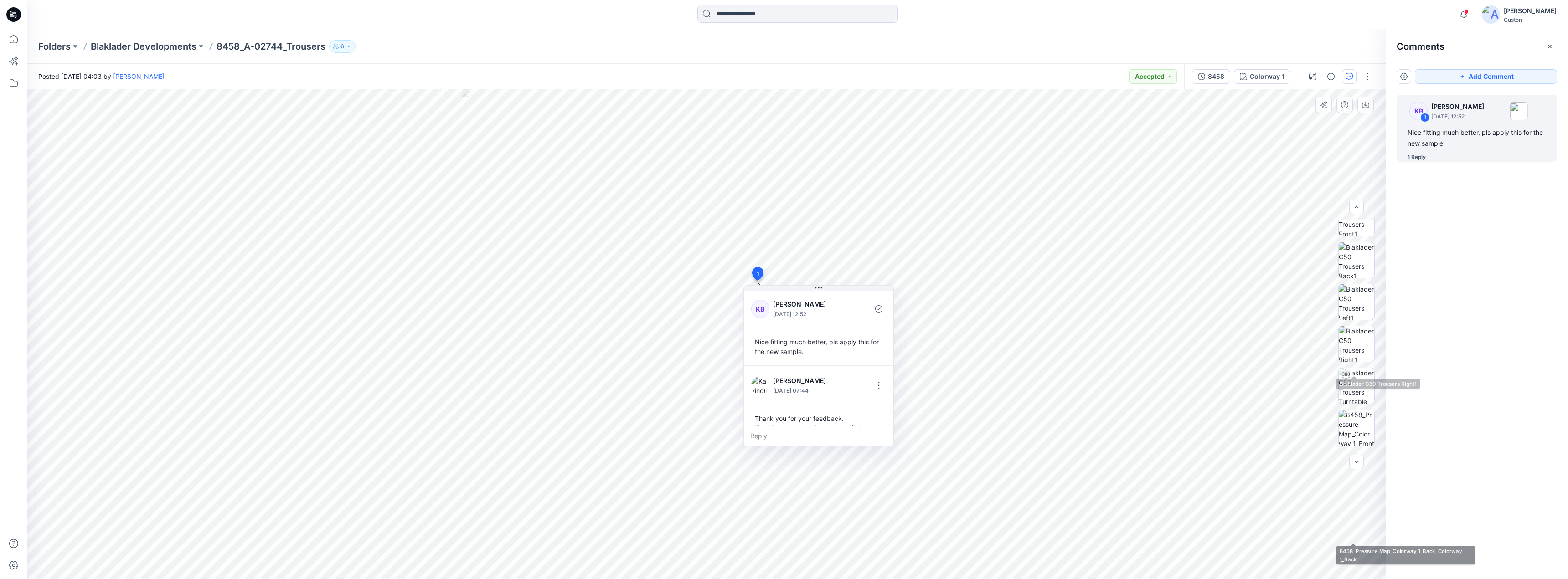
scroll to position [308, 0]
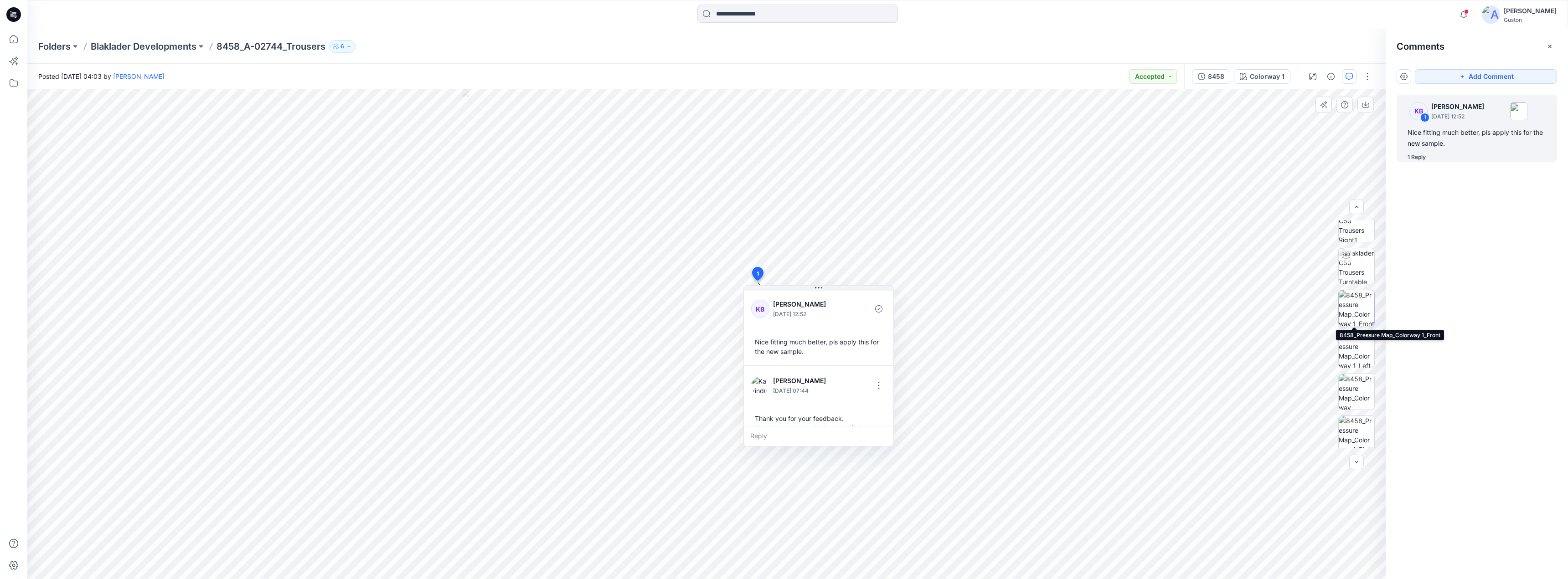
click at [1357, 311] on img at bounding box center [1356, 308] width 35 height 35
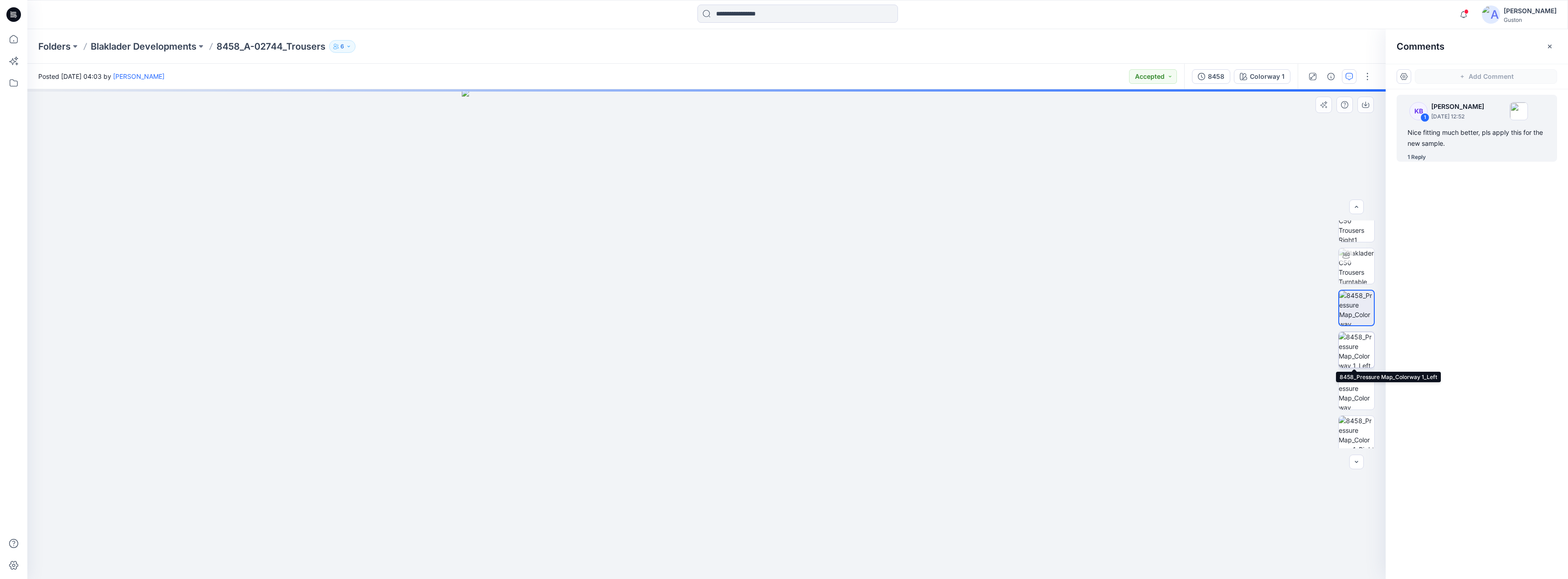
click at [1355, 344] on img at bounding box center [1356, 350] width 35 height 35
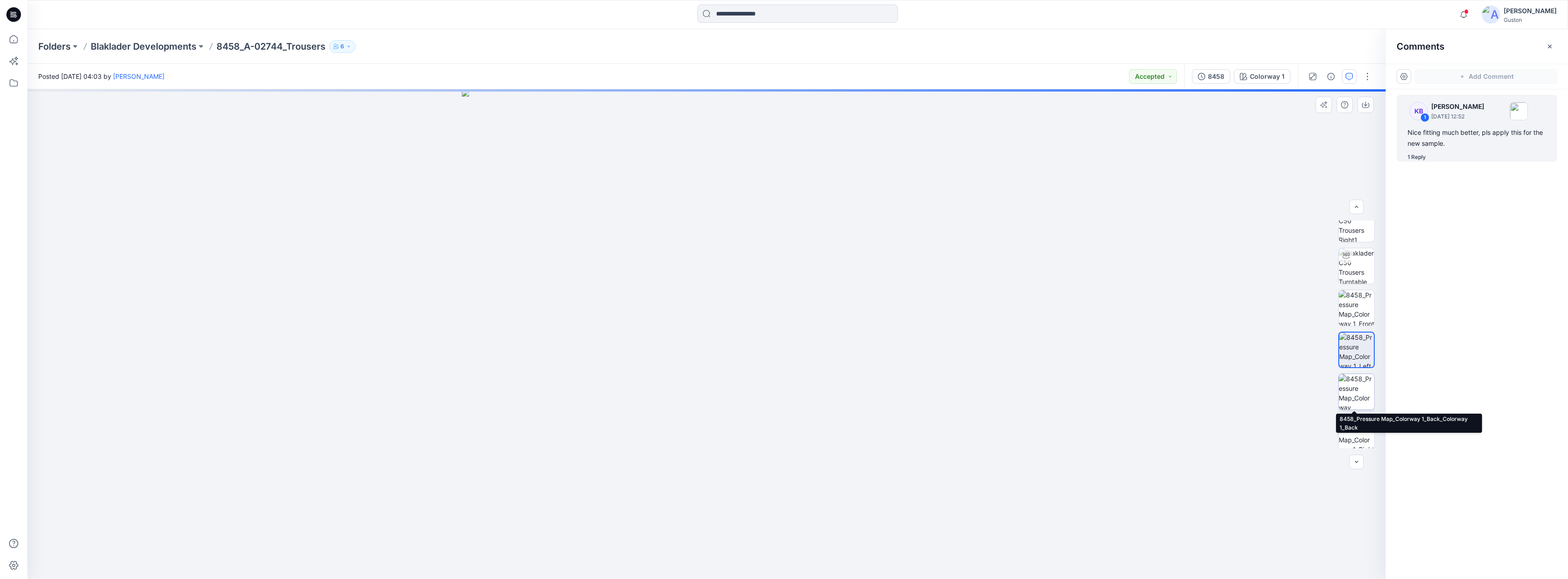
click at [1358, 393] on img at bounding box center [1356, 392] width 35 height 35
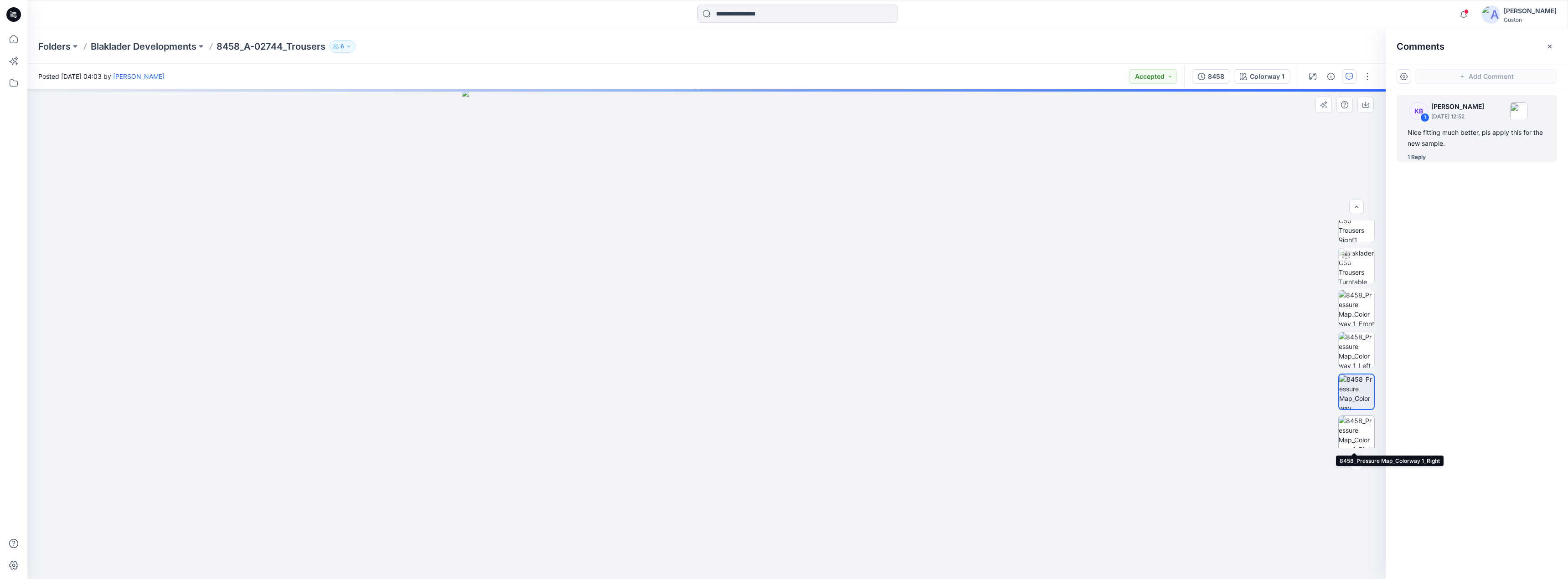
click at [1355, 423] on img at bounding box center [1356, 434] width 35 height 35
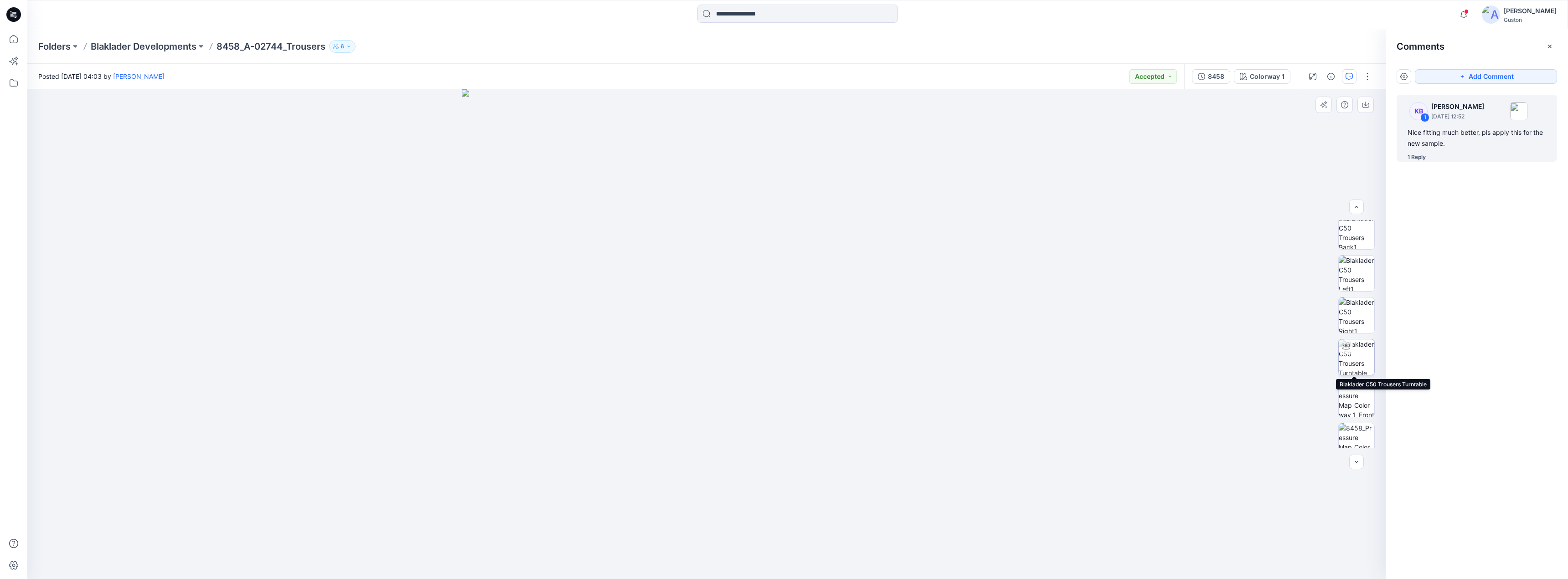
click at [1356, 357] on img at bounding box center [1356, 357] width 35 height 35
